Goal: Information Seeking & Learning: Learn about a topic

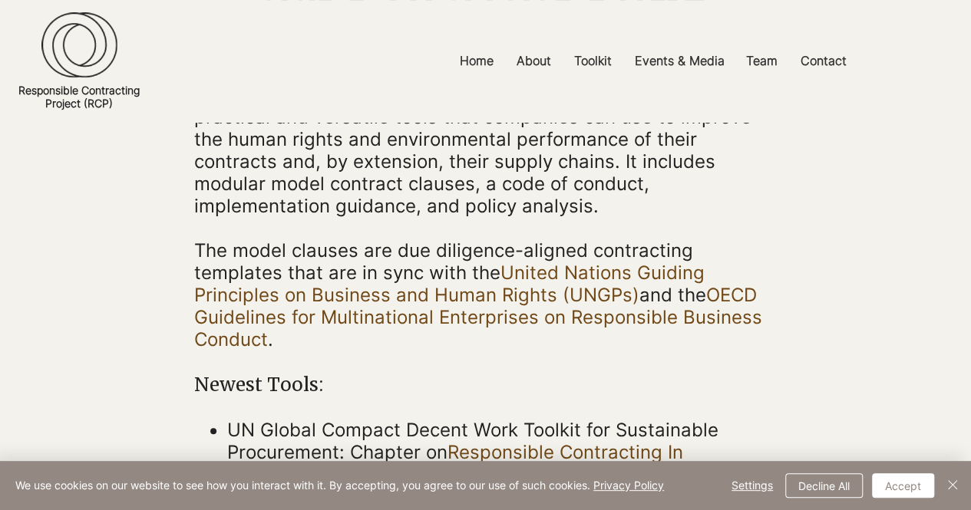
scroll to position [230, 0]
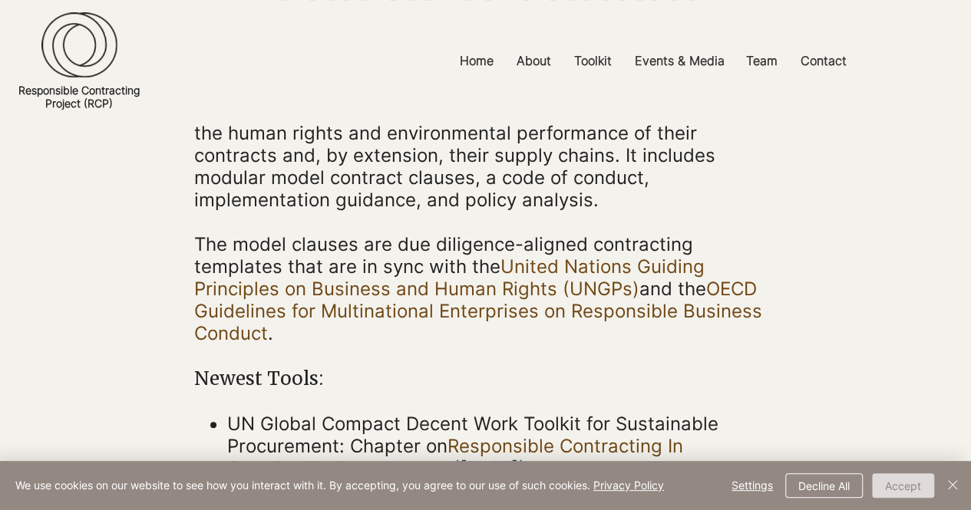
click at [902, 490] on button "Accept" at bounding box center [903, 486] width 62 height 25
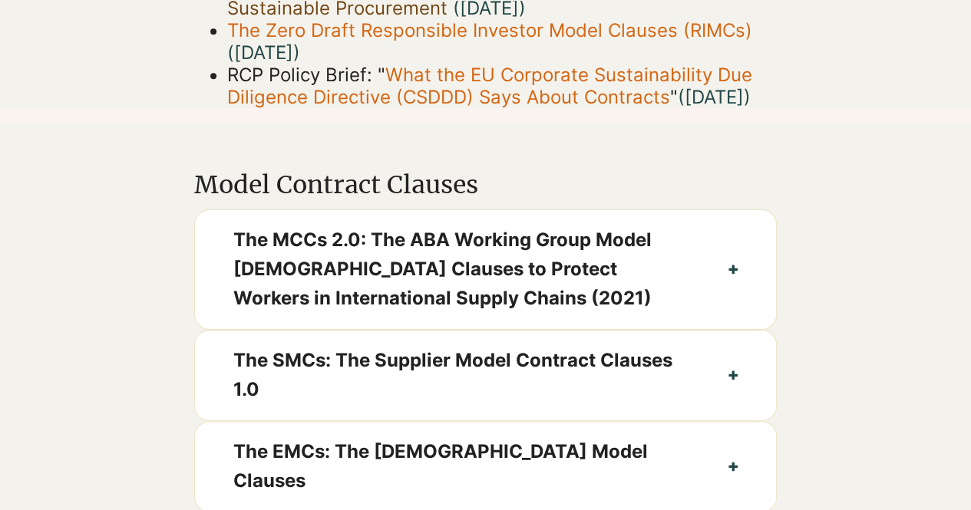
scroll to position [768, 0]
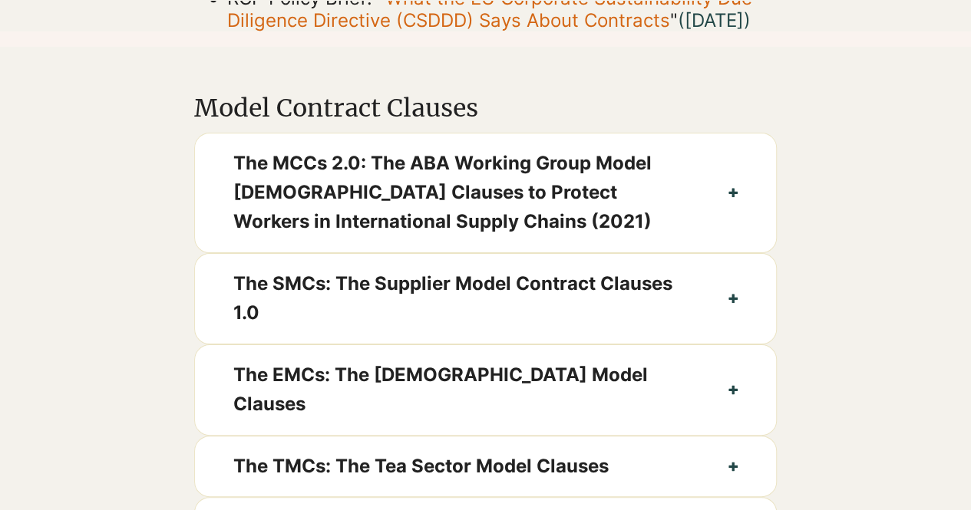
click at [121, 253] on div at bounding box center [485, 322] width 971 height 551
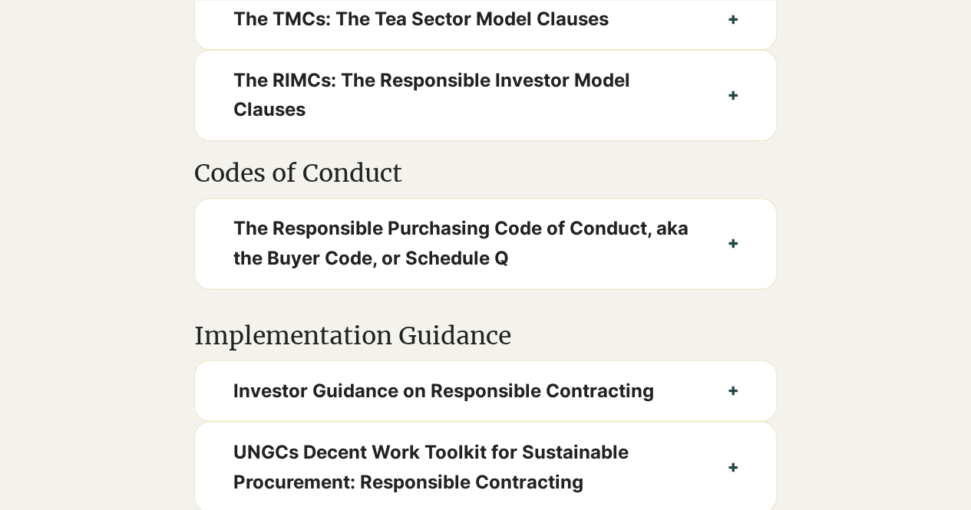
scroll to position [1228, 0]
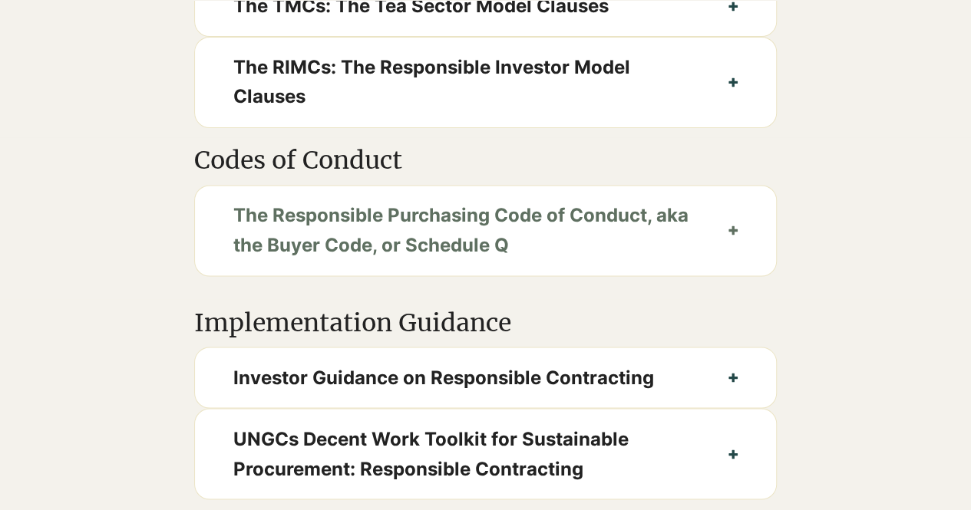
click at [504, 235] on span "The Responsible Purchasing Code of Conduct, aka the Buyer Code, or Schedule Q" at bounding box center [461, 230] width 457 height 59
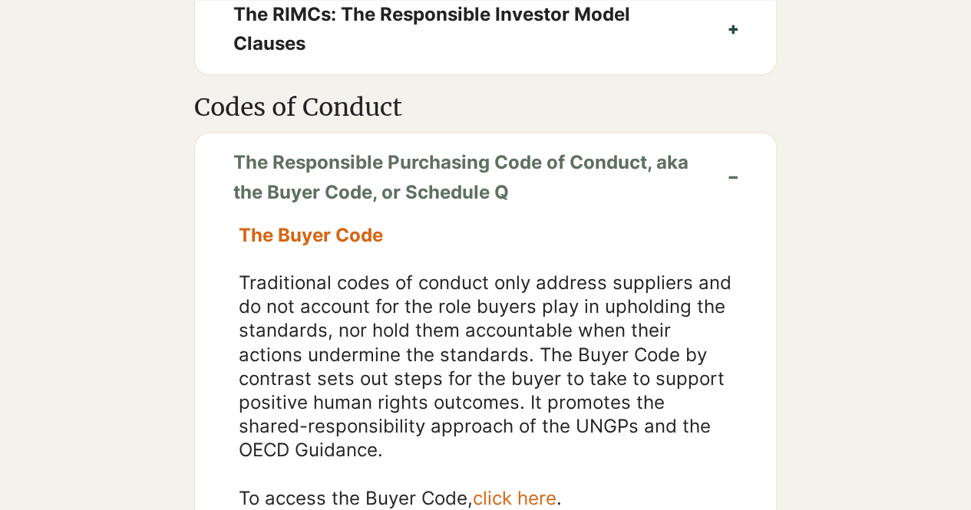
scroll to position [1305, 0]
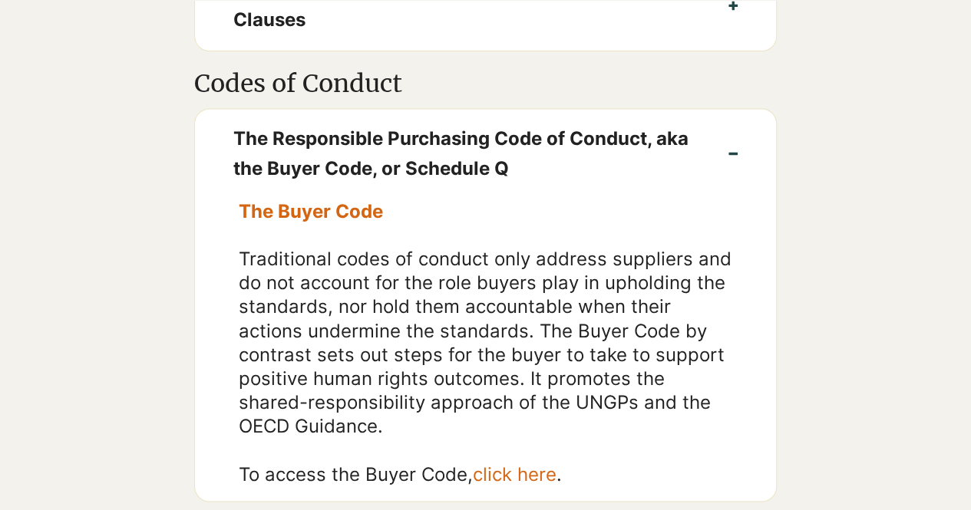
click at [104, 229] on div at bounding box center [485, 293] width 971 height 464
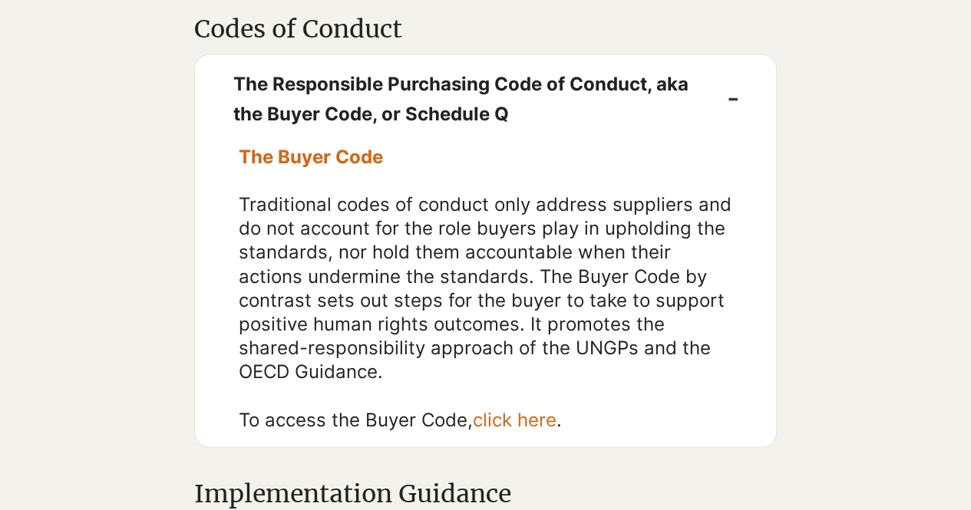
scroll to position [1382, 0]
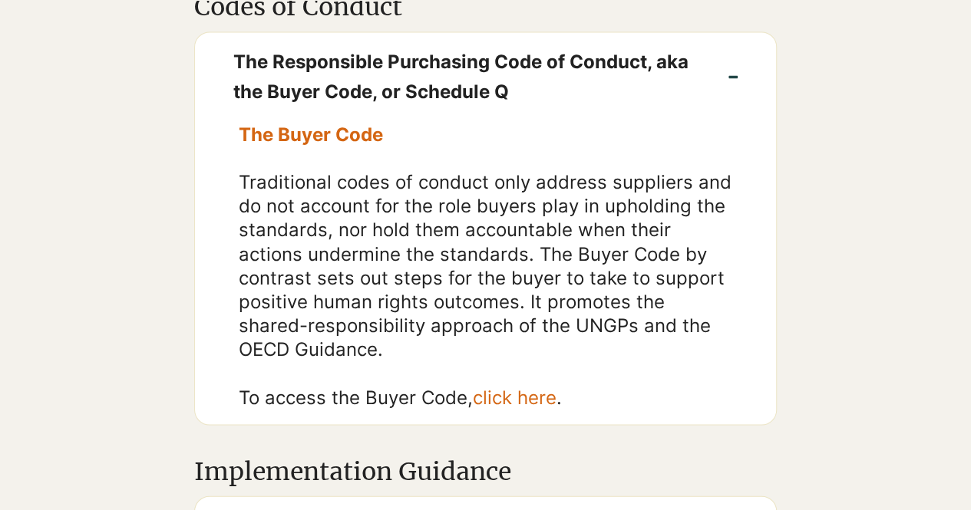
click at [120, 185] on div at bounding box center [485, 216] width 971 height 464
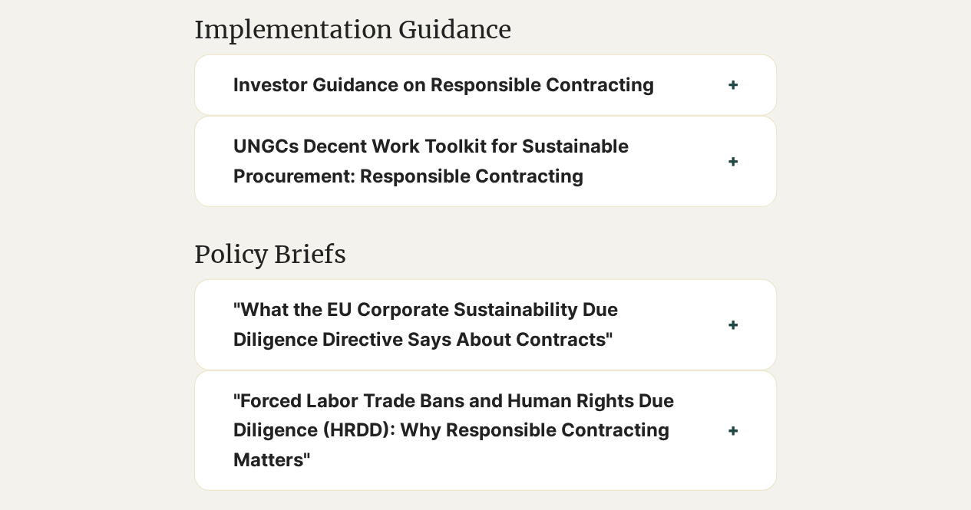
scroll to position [1842, 0]
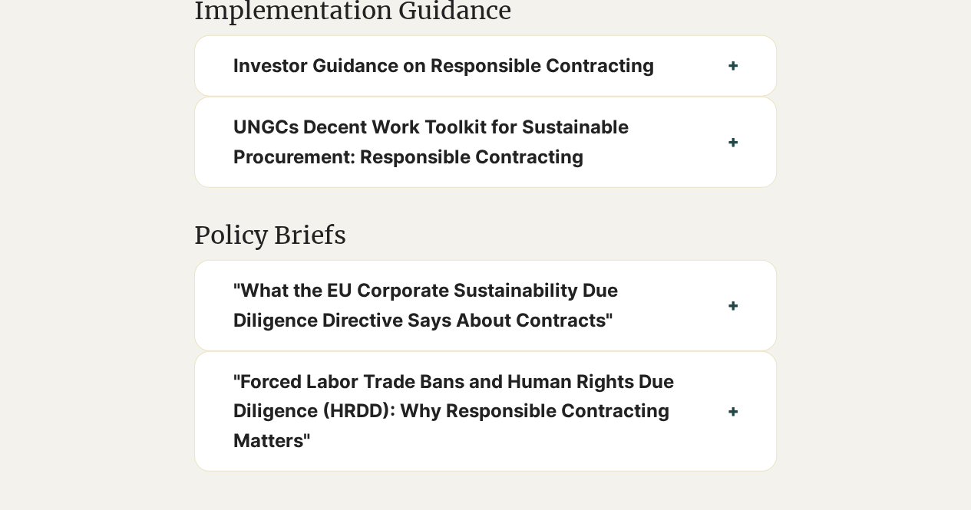
click at [843, 134] on div at bounding box center [485, 100] width 971 height 225
click at [698, 56] on button "Investor Guidance on Responsible Contracting" at bounding box center [485, 66] width 581 height 60
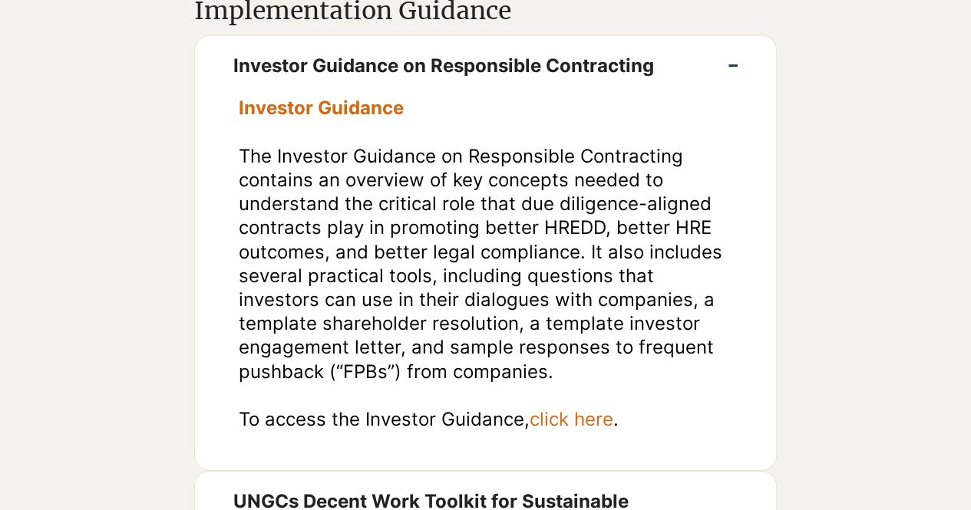
click at [818, 254] on div at bounding box center [485, 287] width 971 height 599
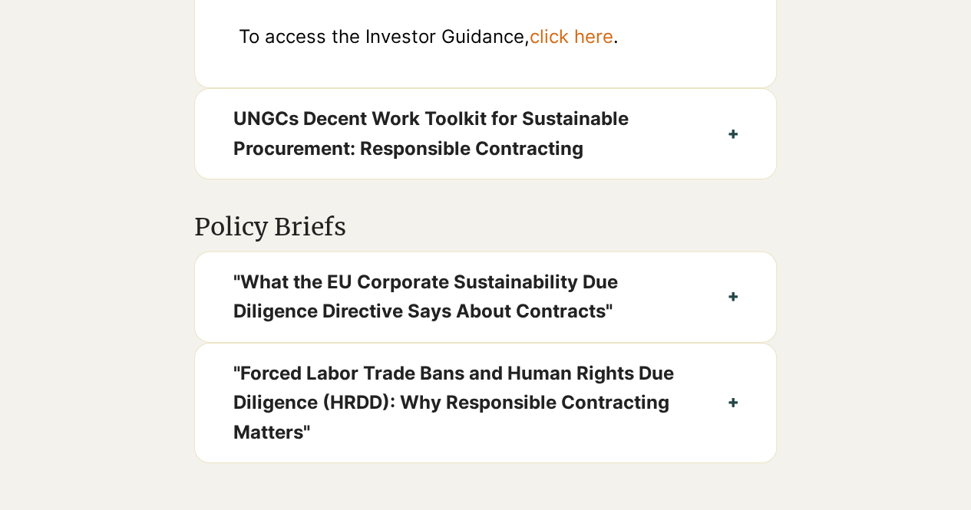
scroll to position [2226, 0]
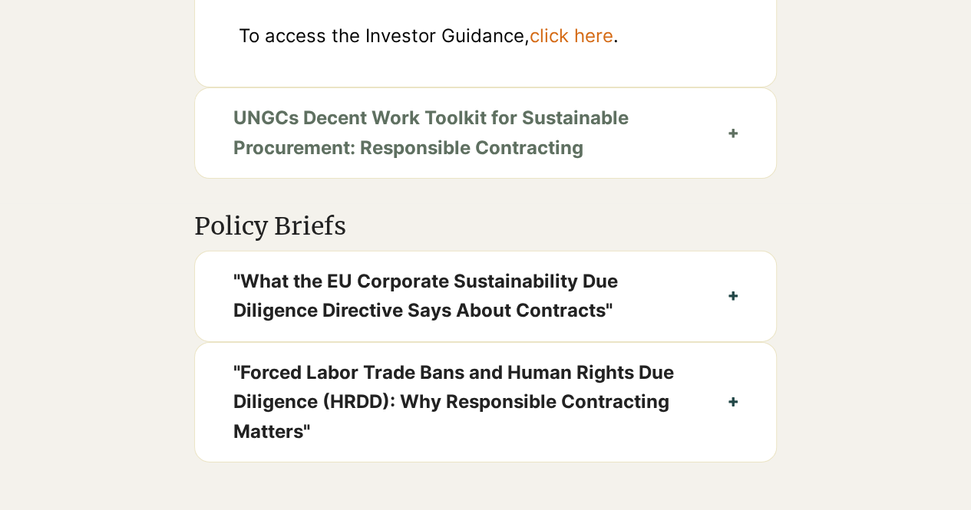
click at [562, 133] on span "UNGCs Decent Work Toolkit for Sustainable Procurement: Responsible Contracting" at bounding box center [461, 133] width 457 height 59
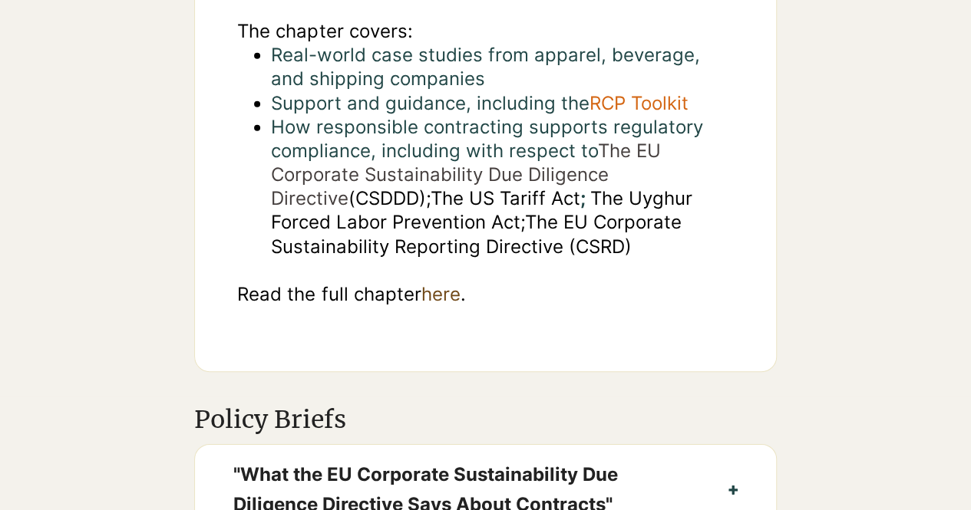
click at [778, 202] on div at bounding box center [485, 0] width 971 height 793
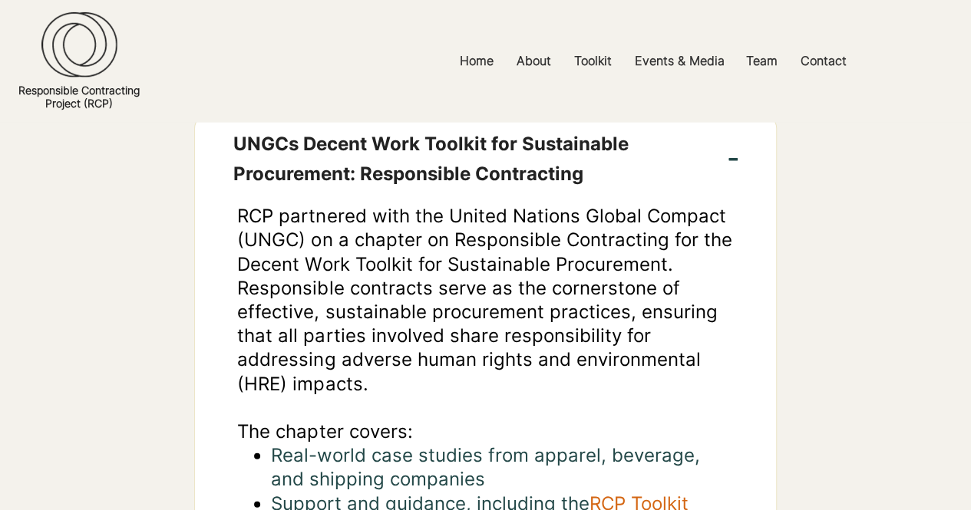
scroll to position [1765, 0]
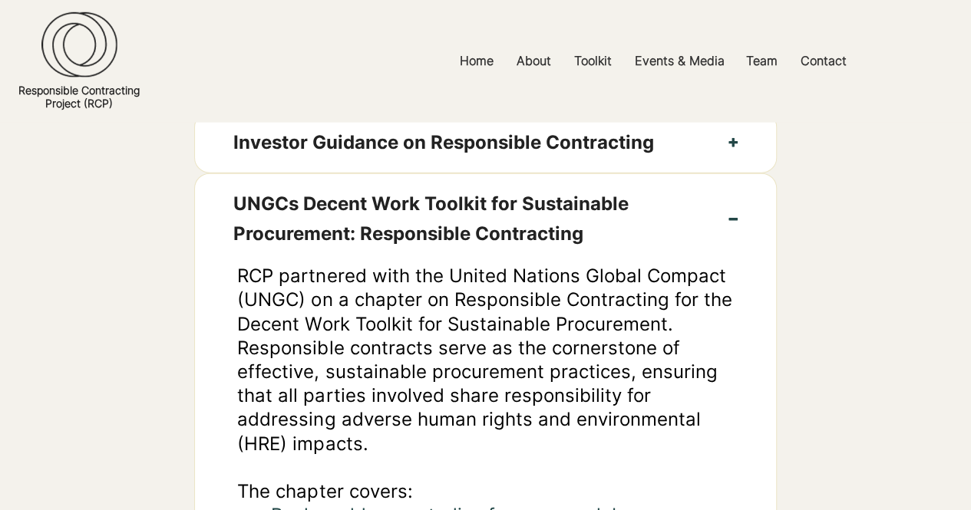
click at [804, 260] on div at bounding box center [485, 460] width 971 height 793
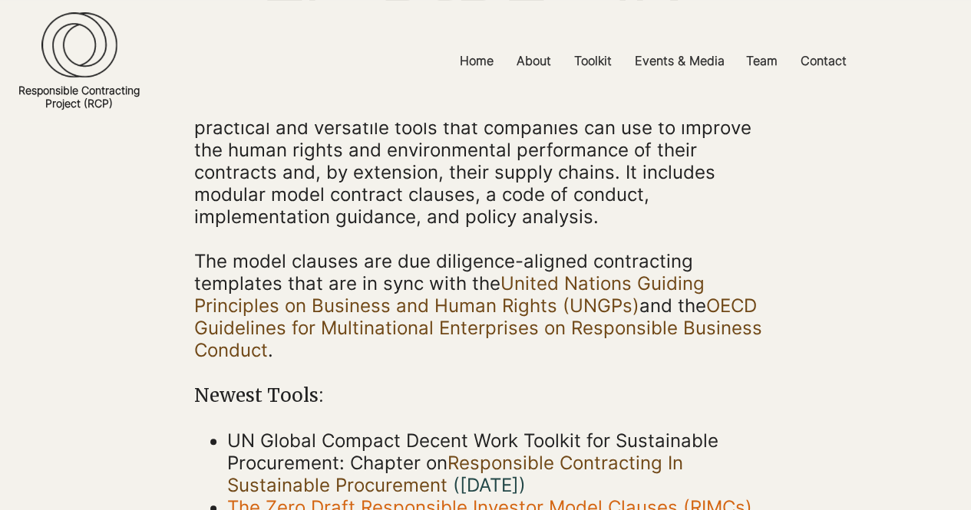
scroll to position [0, 0]
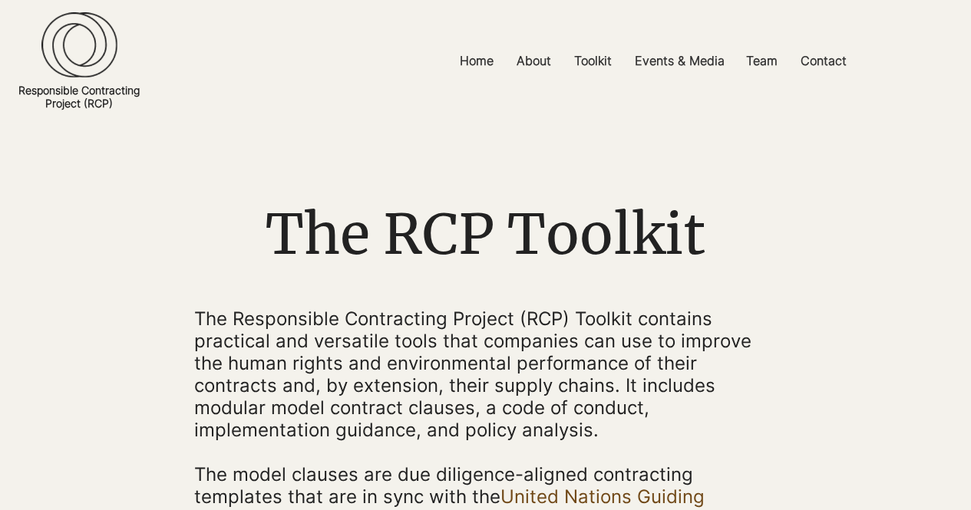
click at [800, 320] on div "main content" at bounding box center [485, 461] width 971 height 676
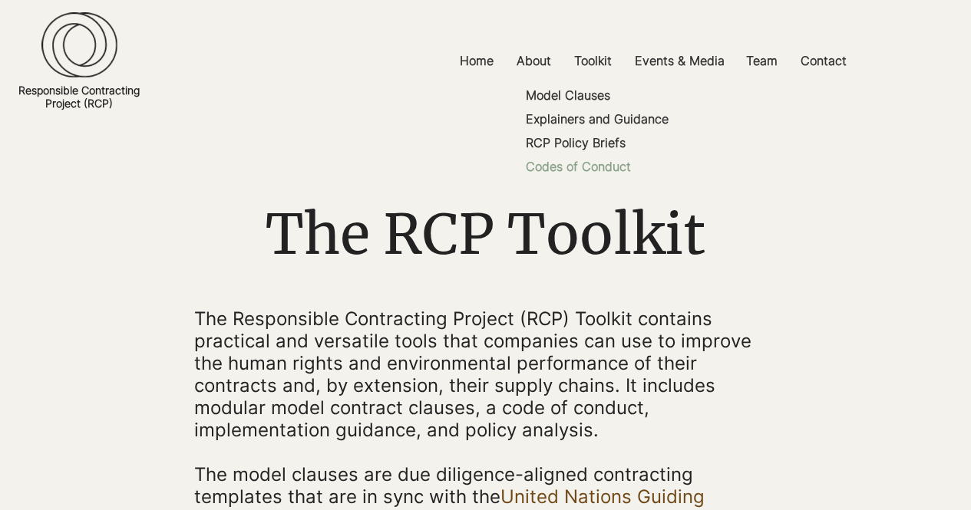
click at [582, 167] on p "Codes of Conduct" at bounding box center [578, 167] width 117 height 24
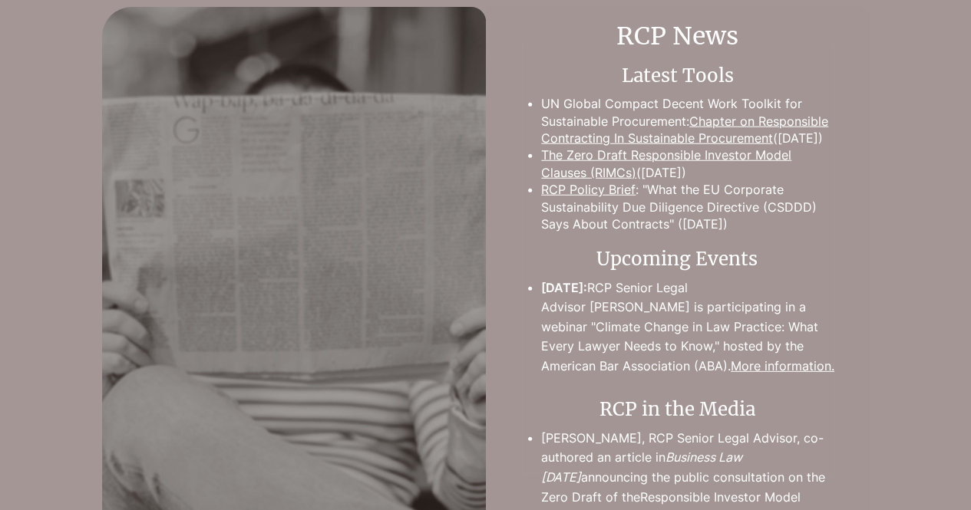
scroll to position [1995, 0]
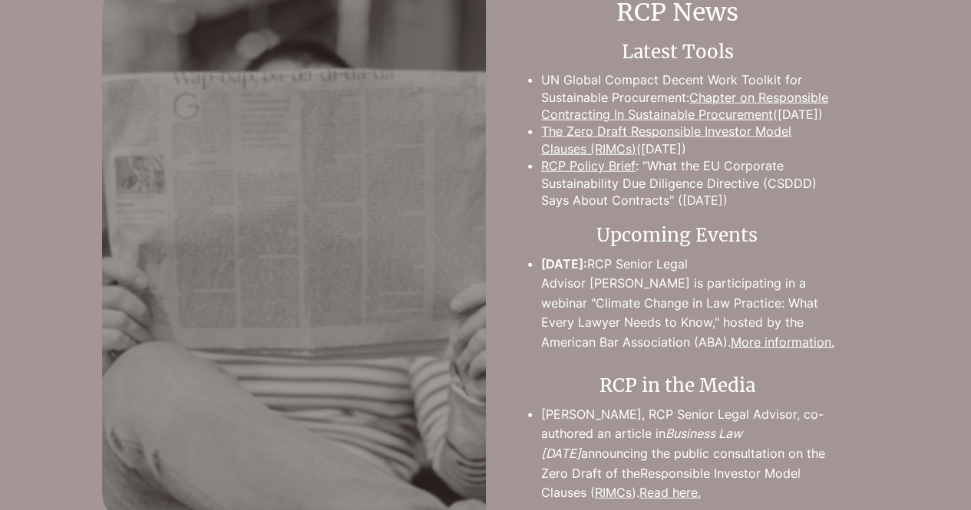
click at [708, 122] on link "Chapter on Responsible Contracting In Sustainable Procurement" at bounding box center [684, 106] width 287 height 32
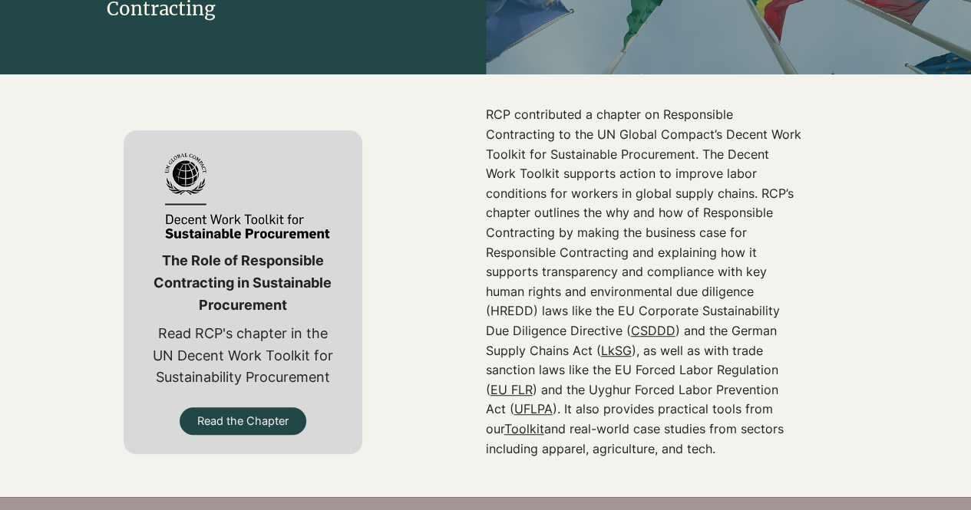
scroll to position [384, 0]
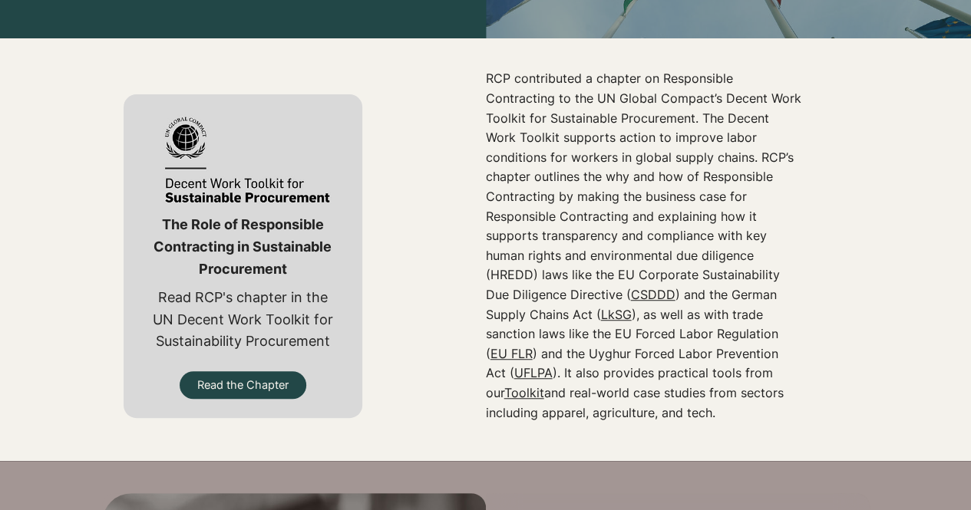
click at [415, 141] on div "The Role of Responsible Contracting in Sustainable Procurement Read RCP's chapt…" at bounding box center [243, 255] width 486 height 373
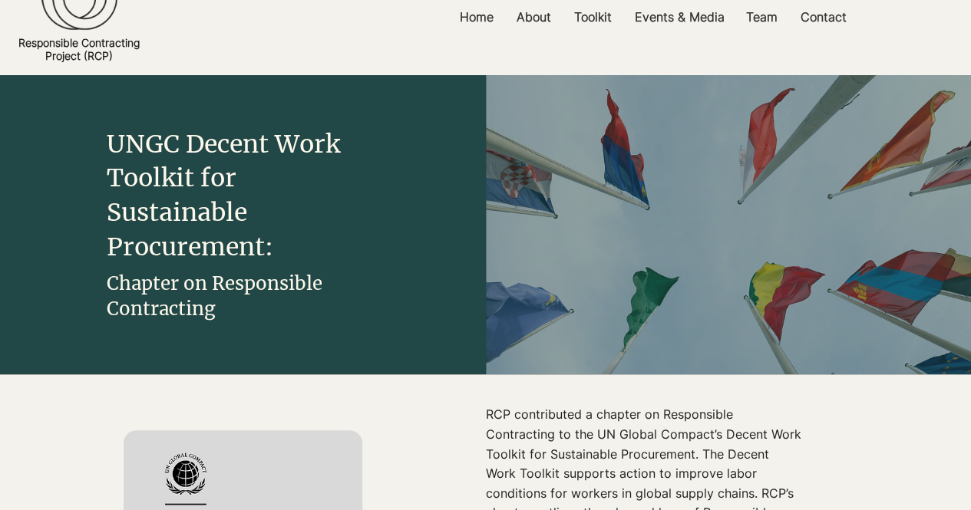
scroll to position [0, 0]
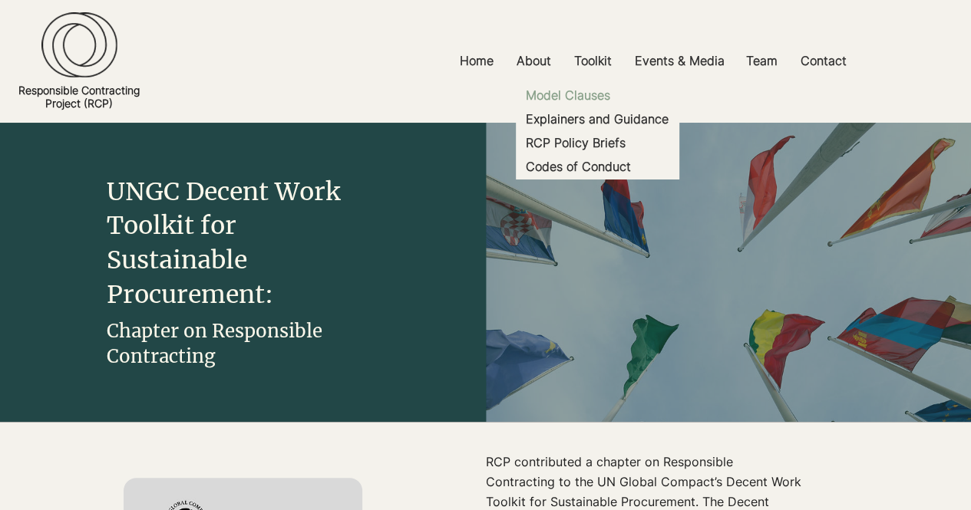
click at [591, 90] on p "Model Clauses" at bounding box center [568, 96] width 97 height 24
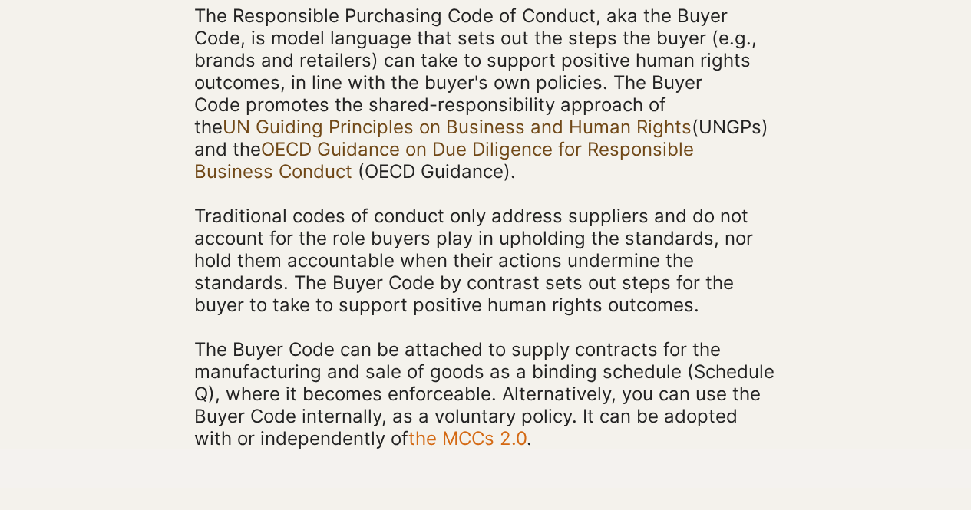
scroll to position [537, 0]
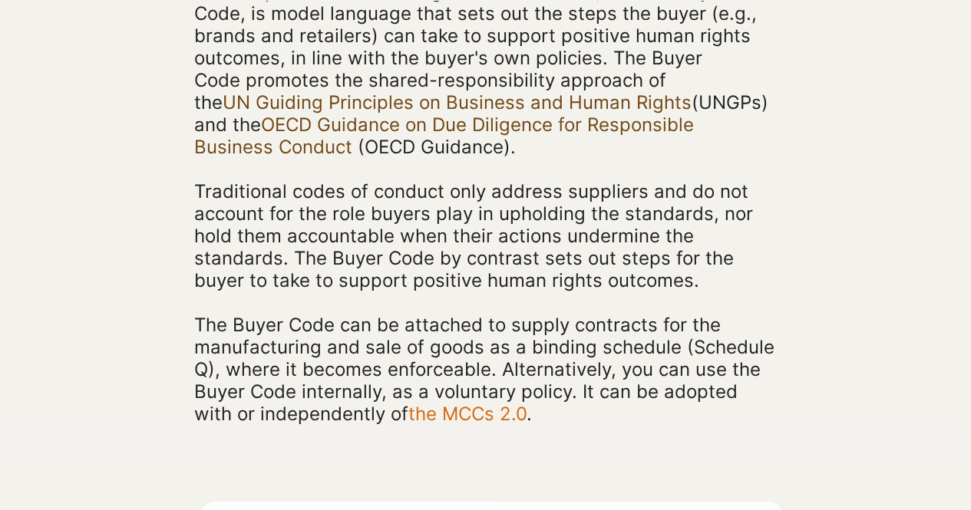
click at [874, 188] on div "main content" at bounding box center [485, 43] width 971 height 763
click at [864, 213] on div "main content" at bounding box center [485, 43] width 971 height 763
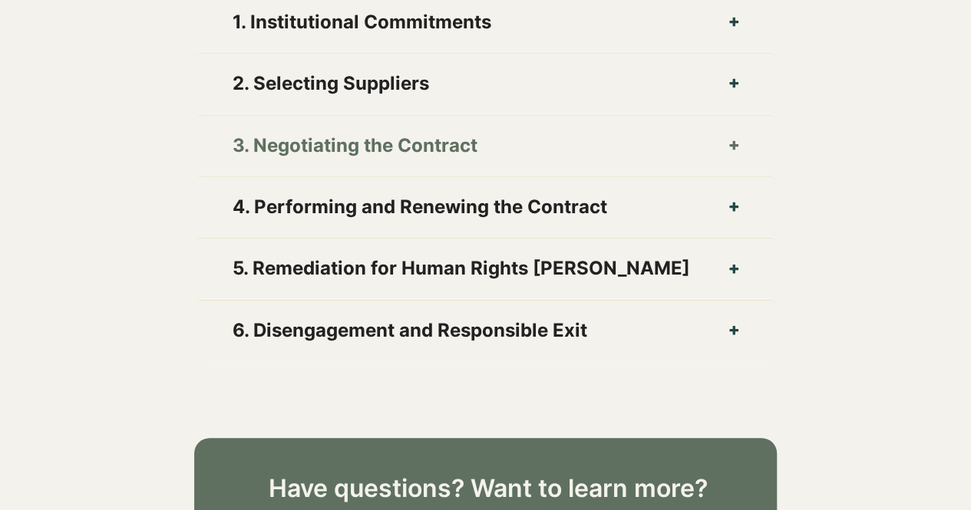
scroll to position [1305, 0]
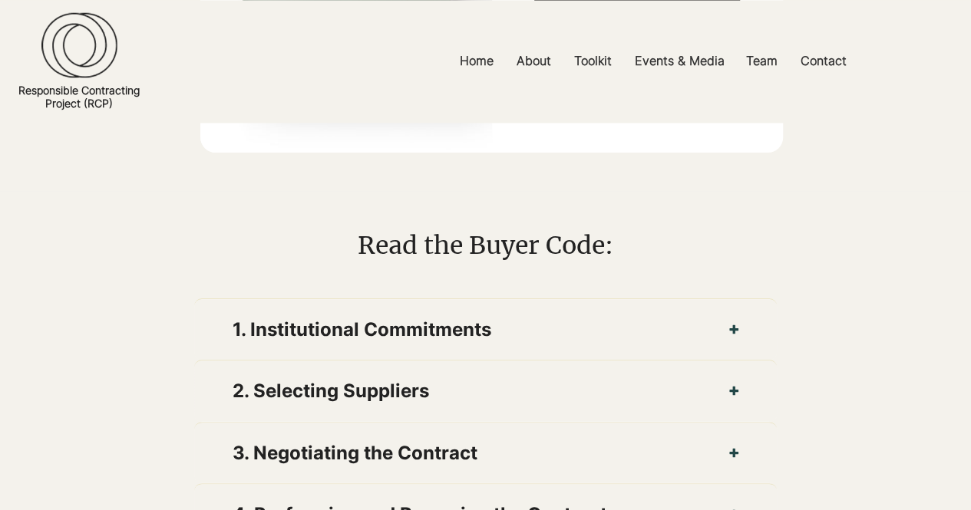
click at [844, 199] on div at bounding box center [485, 449] width 971 height 516
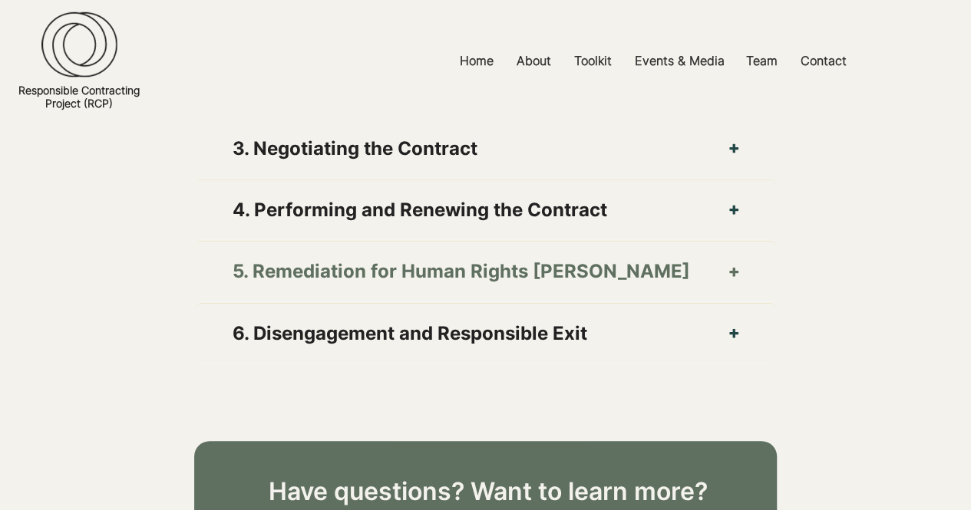
scroll to position [1612, 0]
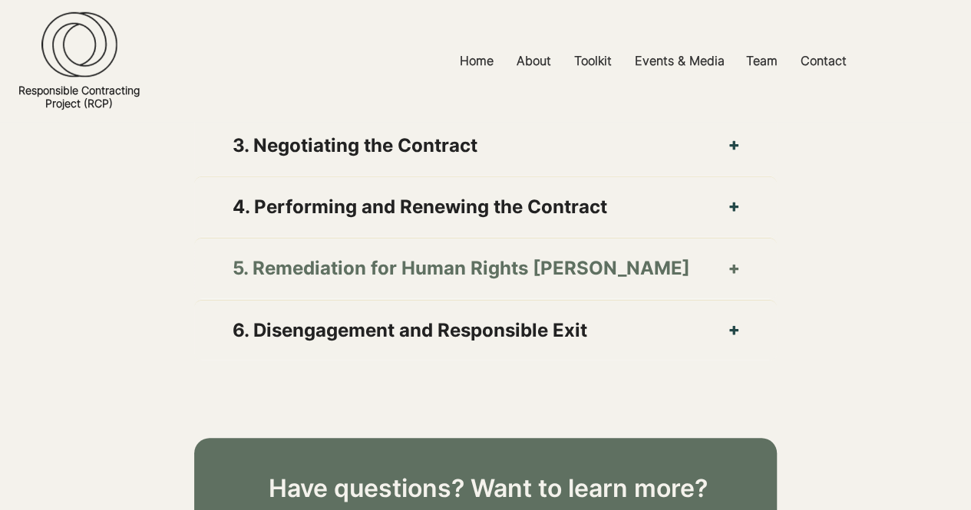
click at [448, 276] on span "5. Remediation for Human Rights Harms" at bounding box center [462, 268] width 458 height 29
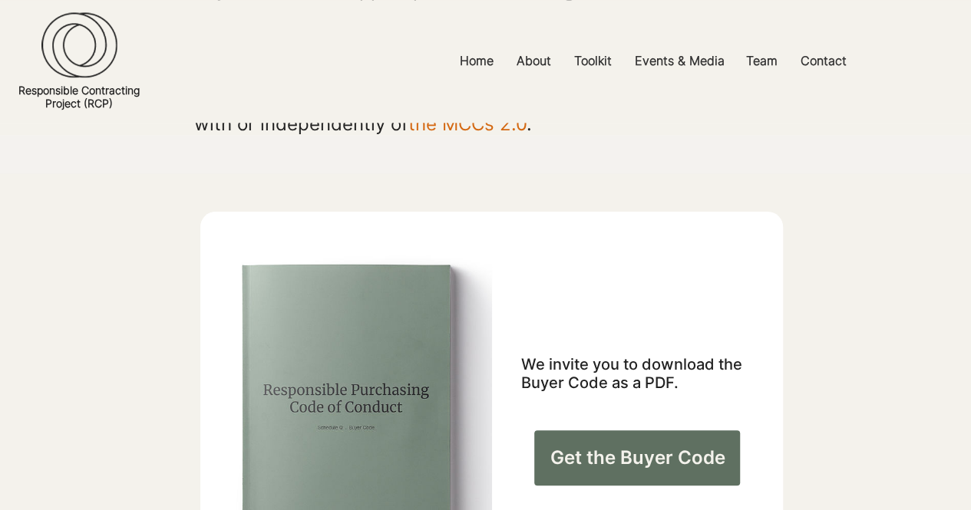
scroll to position [998, 0]
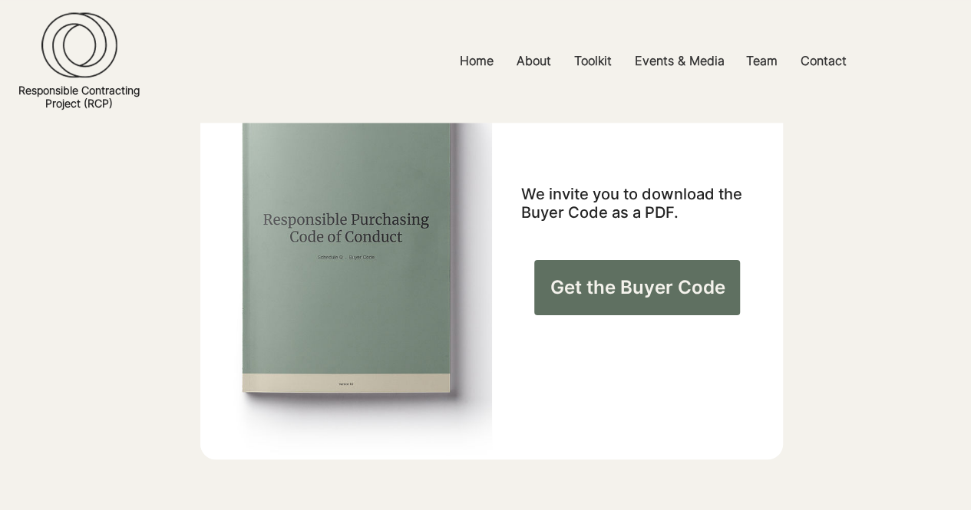
click at [659, 297] on span "Get the Buyer Code" at bounding box center [637, 288] width 175 height 26
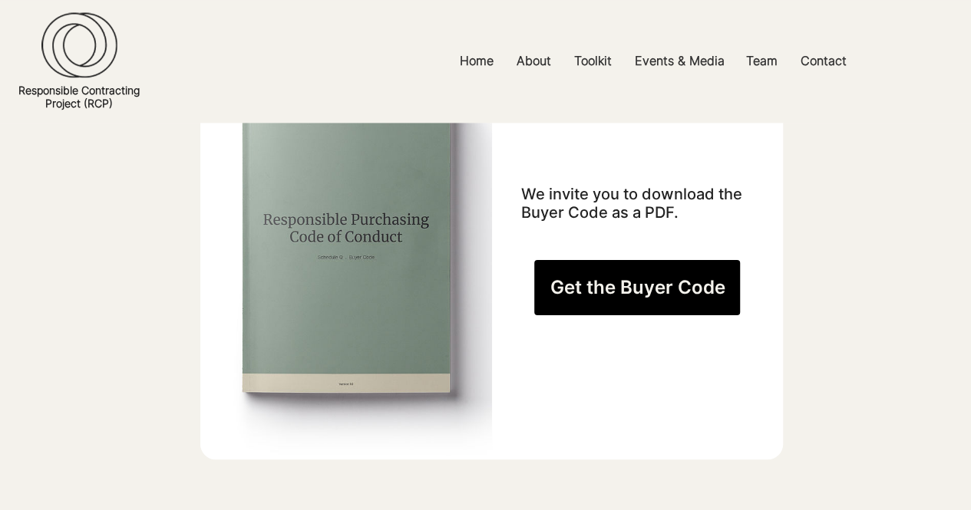
scroll to position [691, 0]
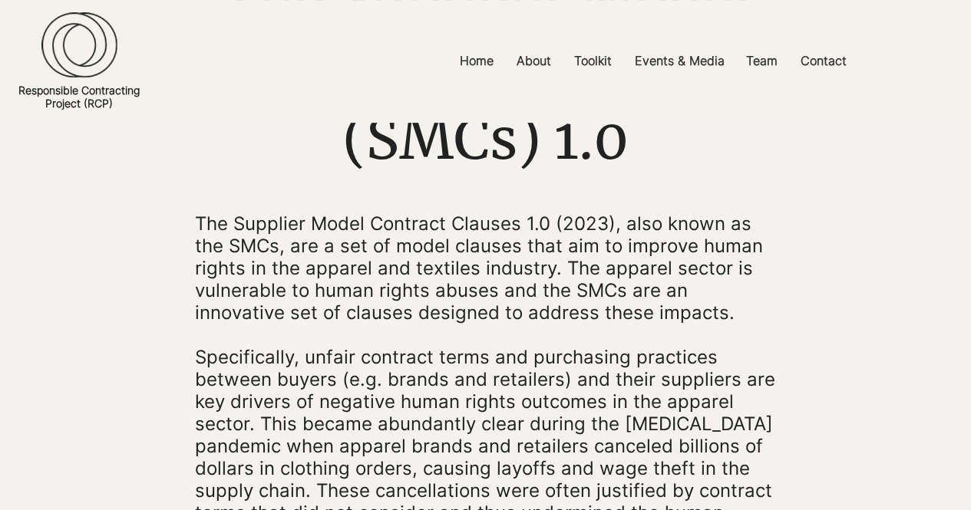
scroll to position [307, 0]
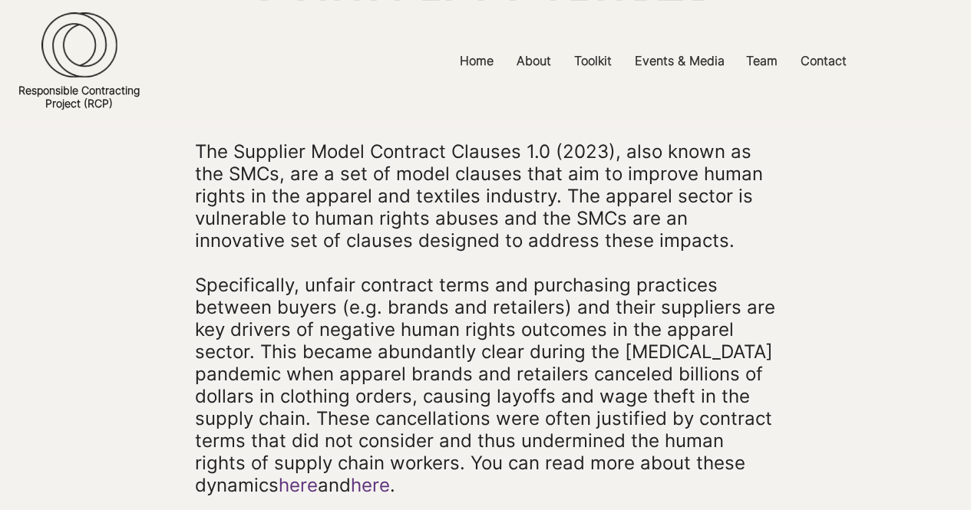
click at [840, 229] on div "main content" at bounding box center [485, 446] width 971 height 1260
